Goal: Task Accomplishment & Management: Manage account settings

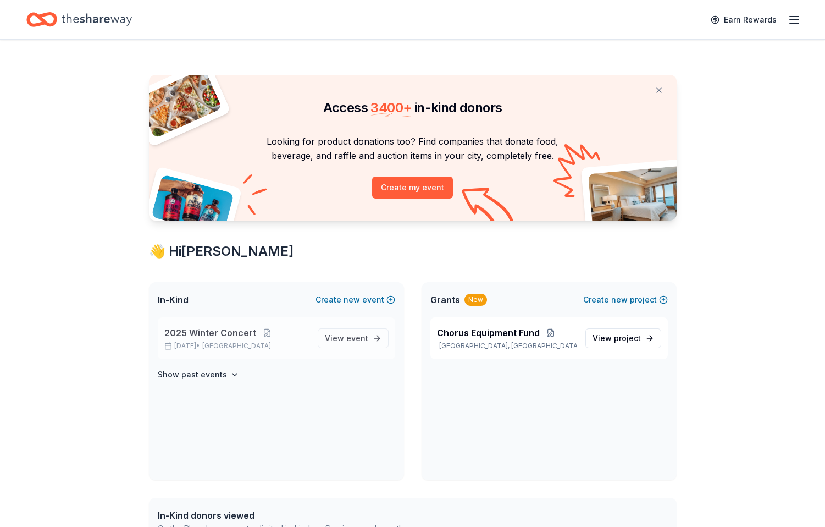
click at [211, 341] on p "[DATE] • [GEOGRAPHIC_DATA]" at bounding box center [236, 345] width 145 height 9
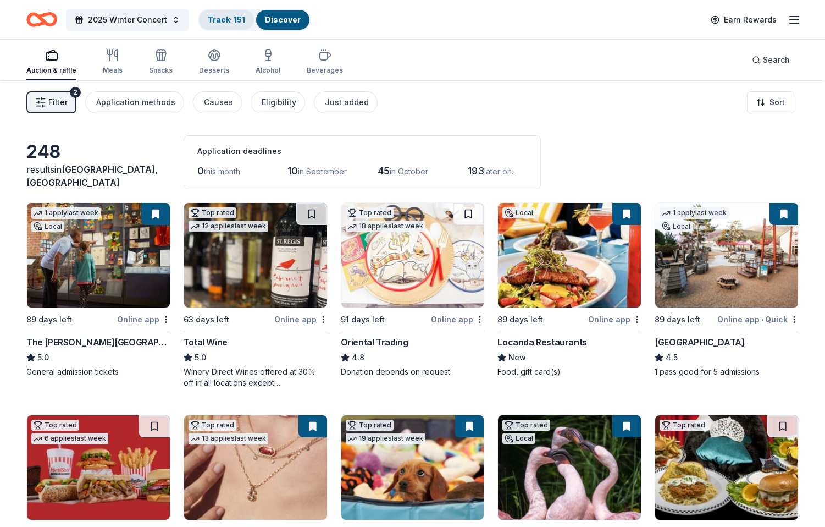
click at [225, 23] on link "Track · 151" at bounding box center [226, 19] width 37 height 9
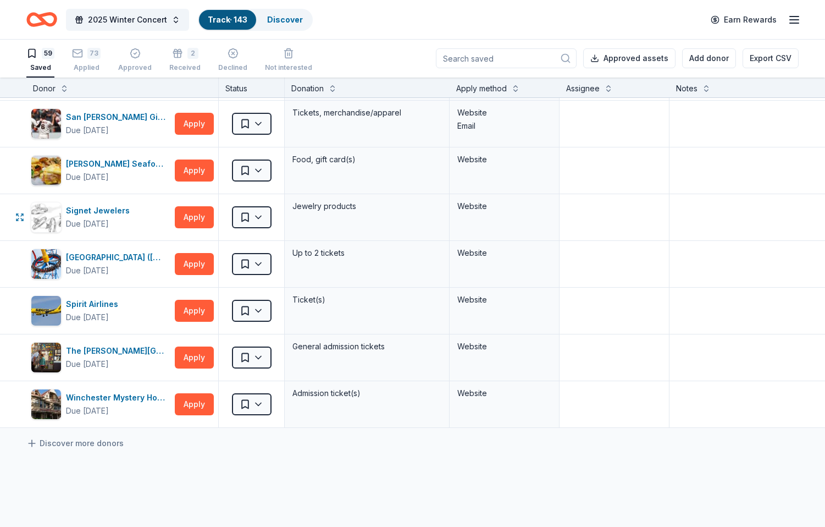
scroll to position [2455, 0]
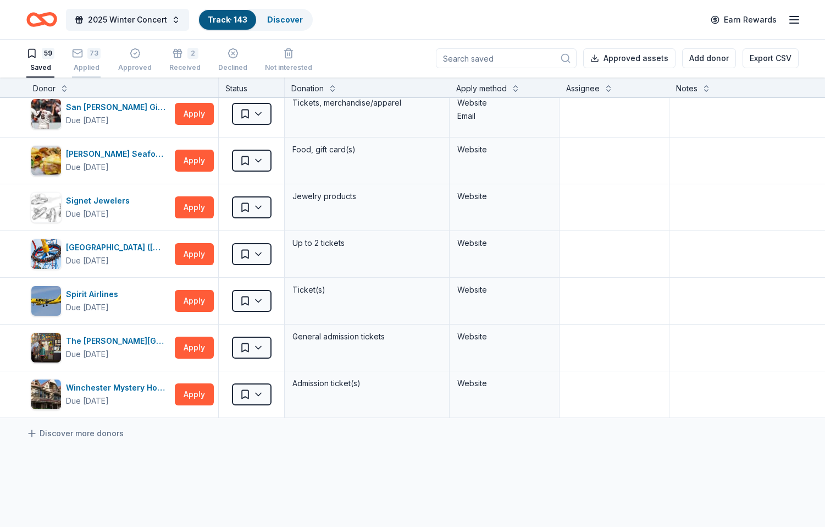
click at [82, 60] on div "73 Applied" at bounding box center [86, 60] width 29 height 24
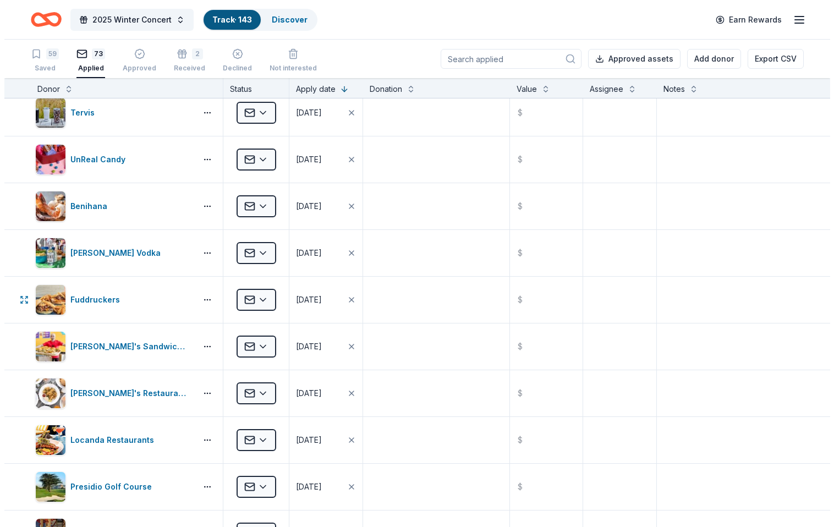
scroll to position [2725, 0]
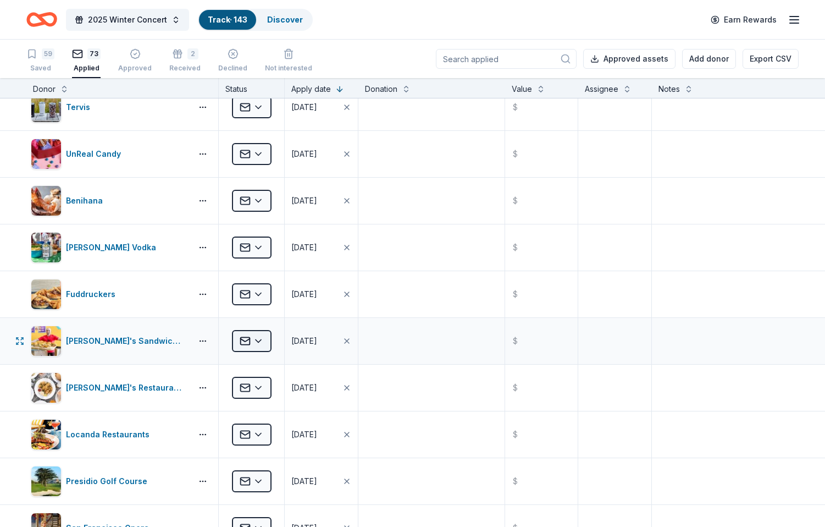
click at [262, 338] on html "2025 Winter Concert Track · 143 Discover Earn Rewards 59 Saved 73 Applied Appro…" at bounding box center [412, 263] width 825 height 527
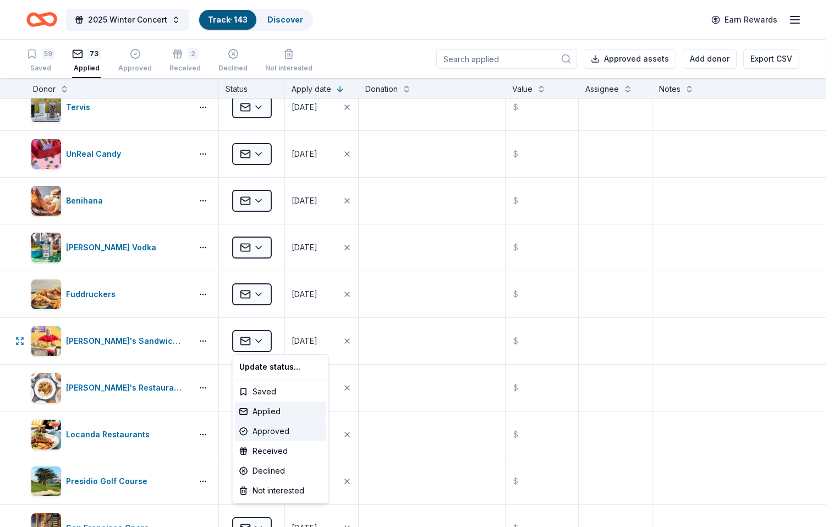
click at [274, 432] on div "Approved" at bounding box center [280, 431] width 91 height 20
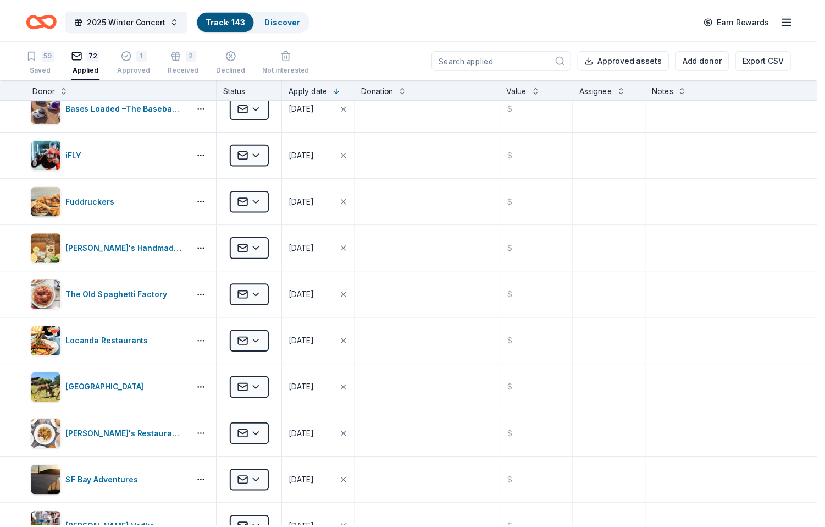
scroll to position [1978, 0]
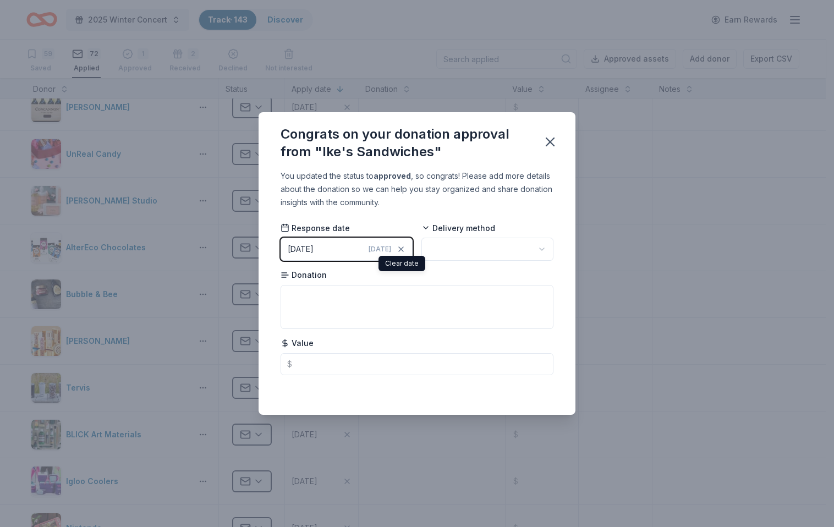
click at [380, 252] on span "[DATE]" at bounding box center [379, 249] width 23 height 9
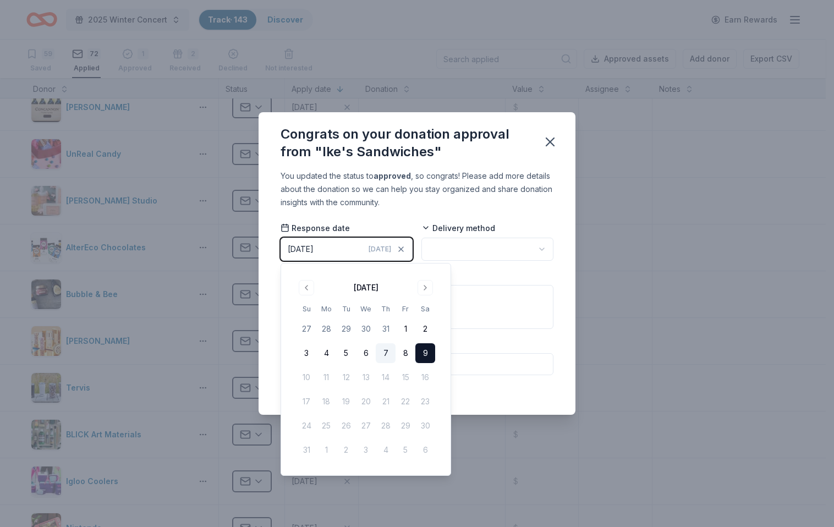
click at [381, 359] on button "7" at bounding box center [386, 353] width 20 height 20
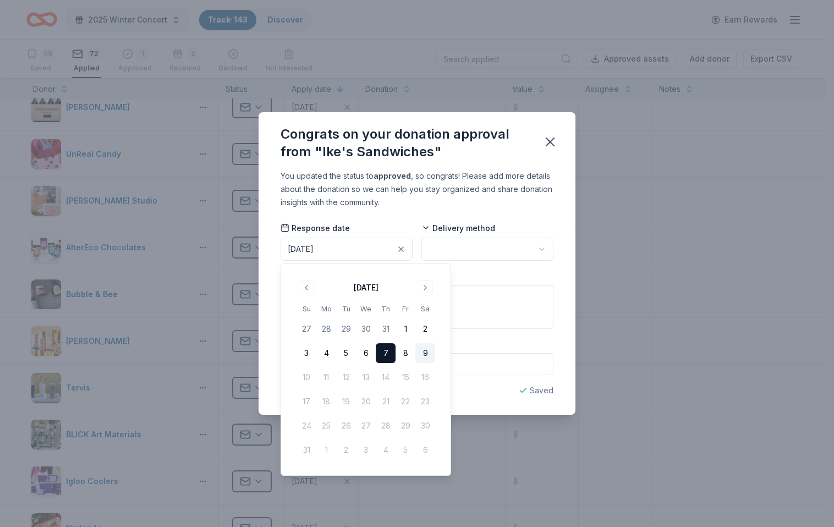
click at [491, 252] on html "2025 Winter Concert Track · 143 Discover Earn Rewards 59 Saved 72 Applied 1 App…" at bounding box center [417, 263] width 834 height 527
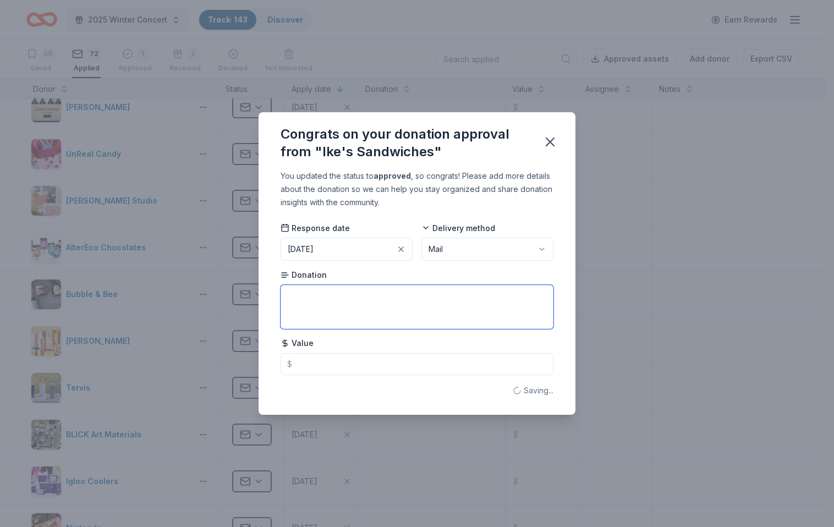
click at [368, 295] on textarea at bounding box center [416, 307] width 273 height 44
type textarea "6 Sandwich vouchers"
type input "102.00"
click at [552, 150] on button "button" at bounding box center [550, 142] width 24 height 24
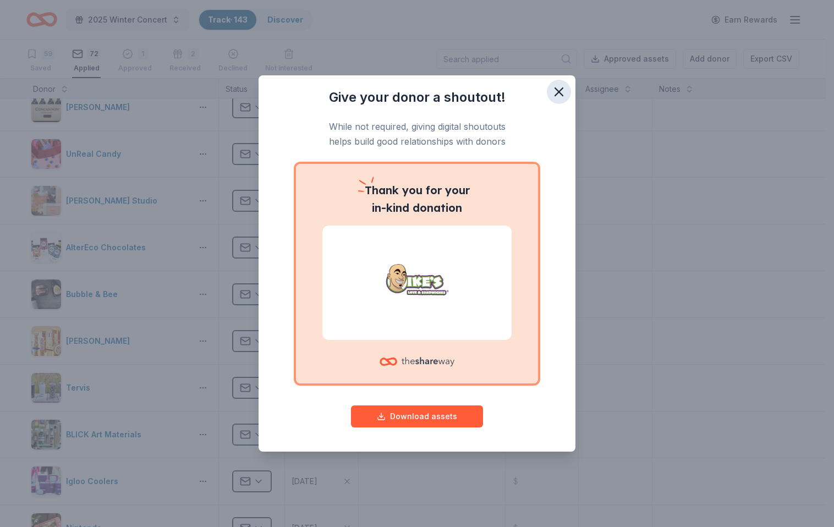
click at [555, 87] on icon "button" at bounding box center [558, 91] width 15 height 15
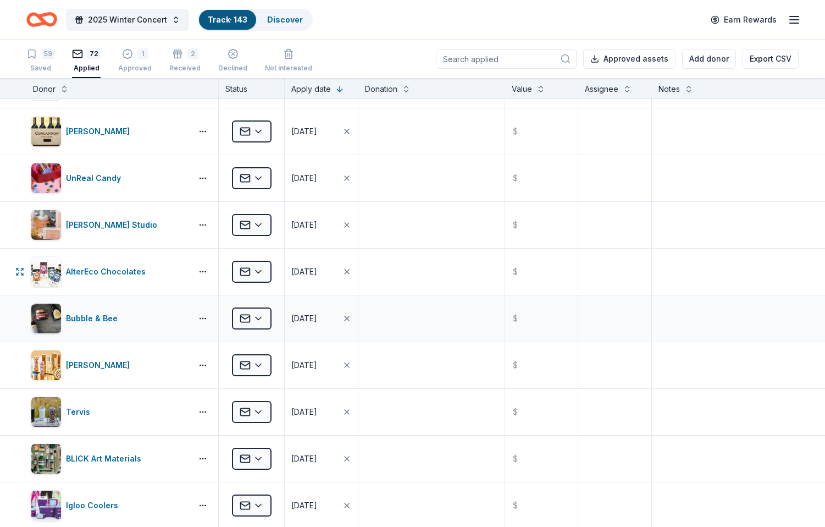
scroll to position [1918, 0]
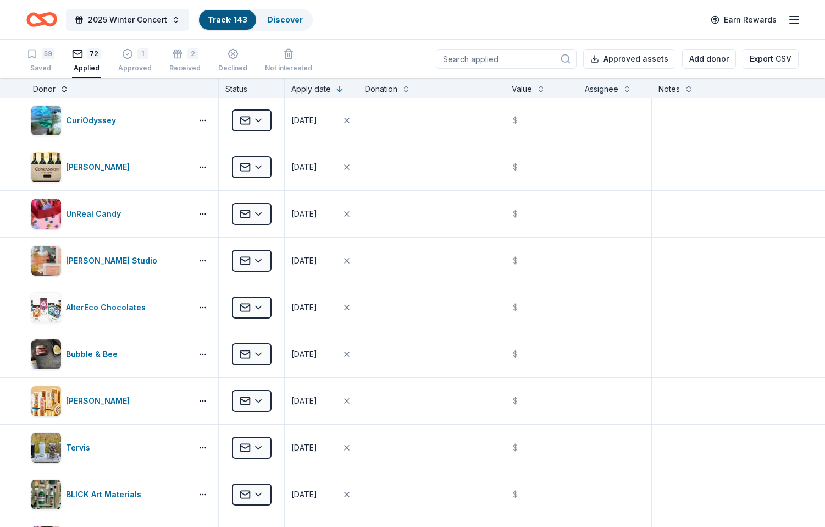
click at [64, 90] on button at bounding box center [64, 87] width 9 height 11
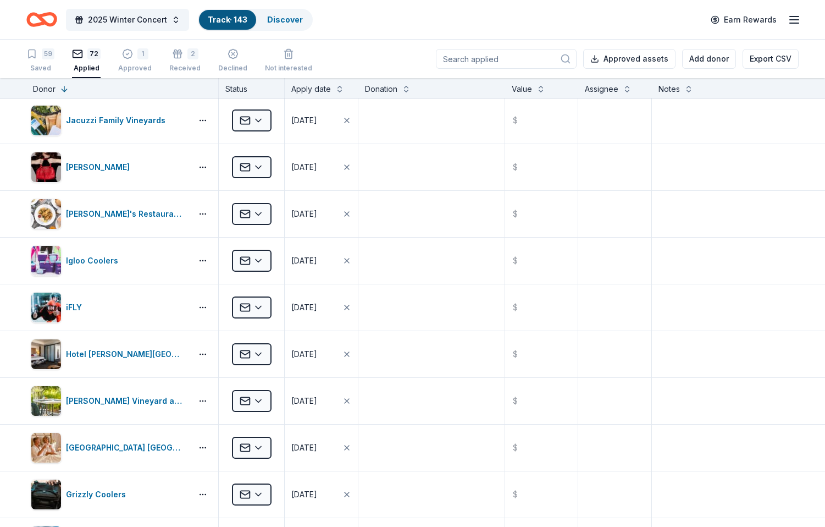
scroll to position [0, 0]
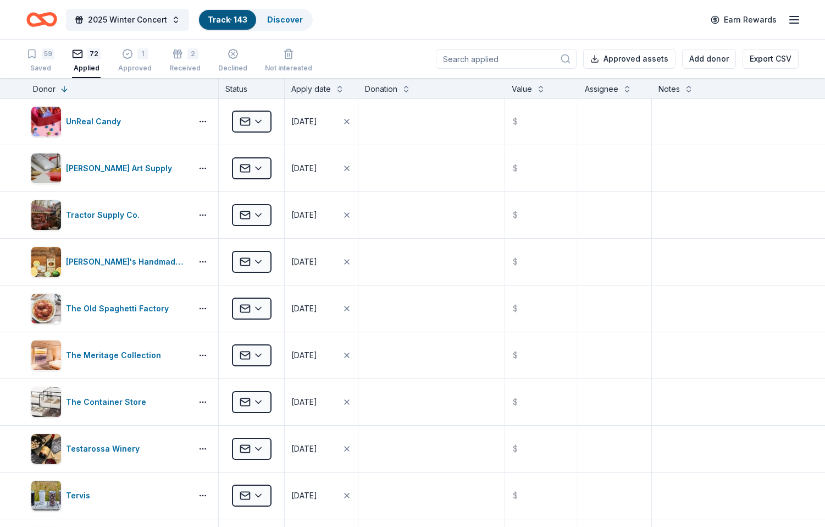
click at [62, 87] on button at bounding box center [64, 87] width 9 height 11
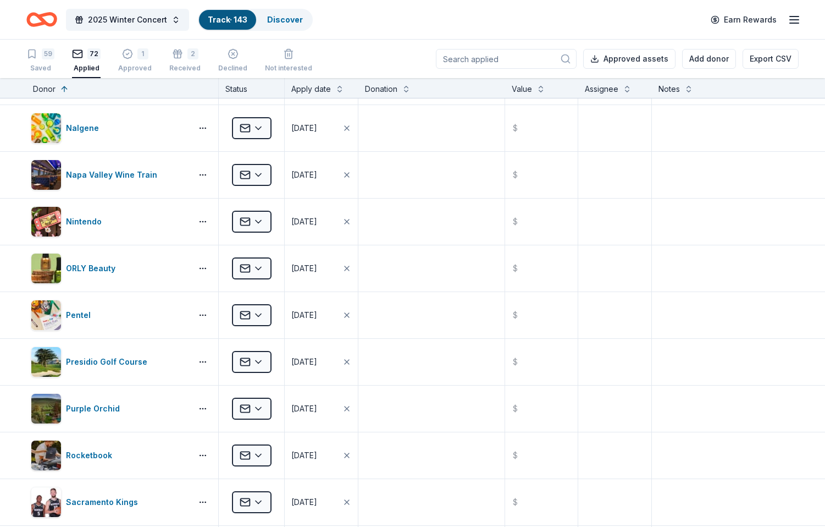
scroll to position [1922, 0]
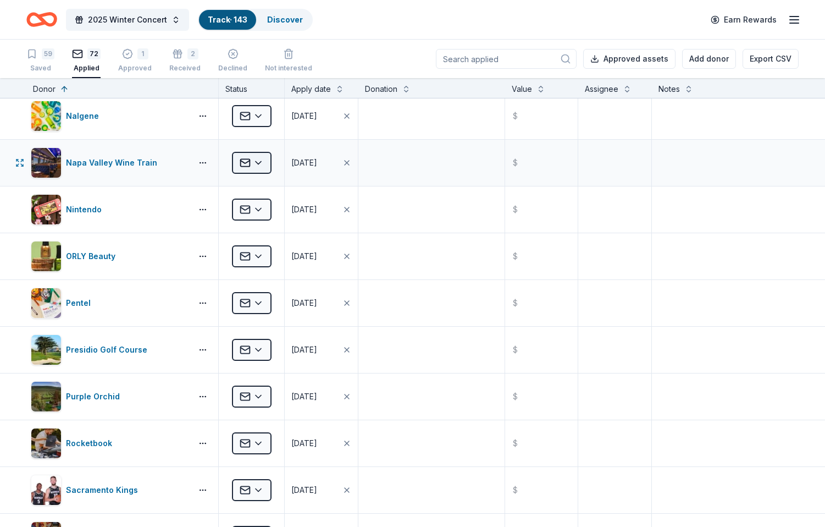
click at [267, 162] on html "2025 Winter Concert Track · 143 Discover Earn Rewards 59 Saved 72 Applied 1 App…" at bounding box center [412, 263] width 825 height 527
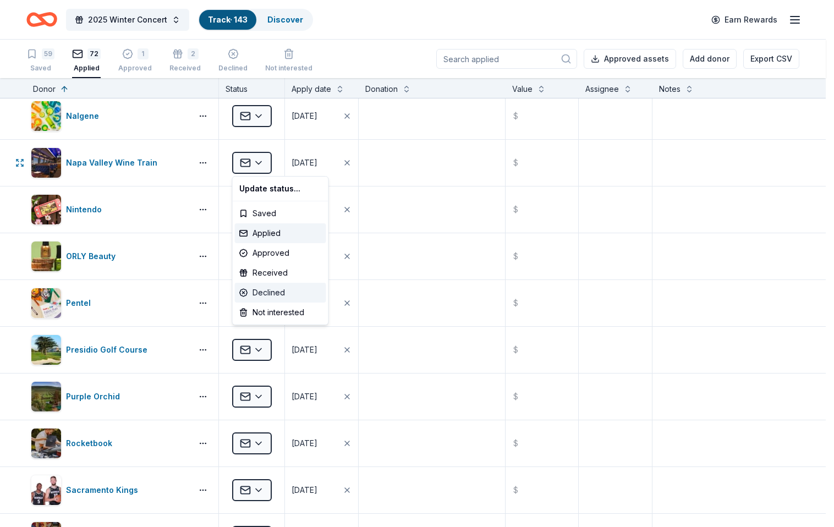
click at [278, 290] on div "Declined" at bounding box center [280, 293] width 91 height 20
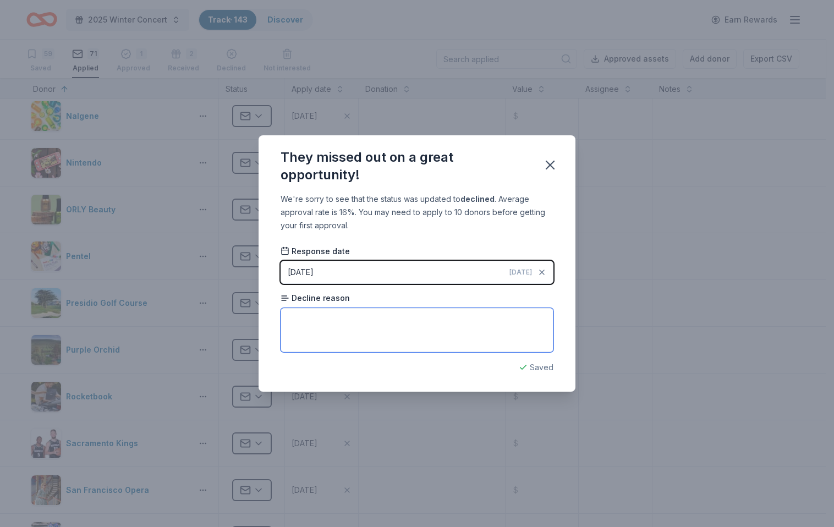
click at [412, 308] on textarea at bounding box center [416, 330] width 273 height 44
type textarea "Not selected for donation"
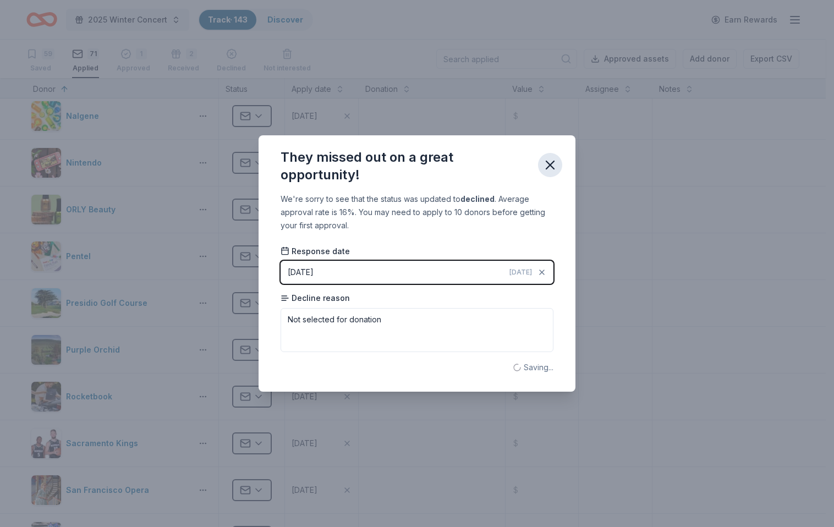
click at [554, 159] on icon "button" at bounding box center [549, 164] width 15 height 15
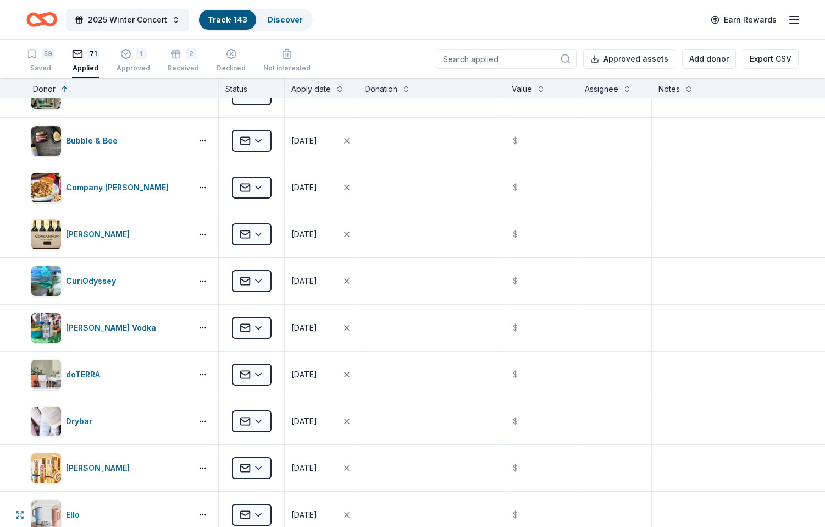
scroll to position [0, 0]
